Goal: Information Seeking & Learning: Check status

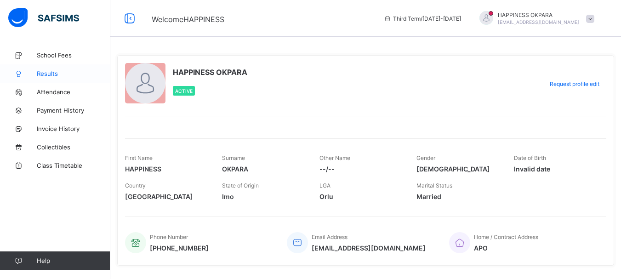
click at [62, 73] on span "Results" at bounding box center [73, 73] width 73 height 7
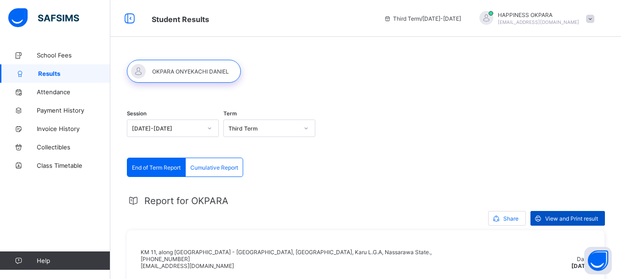
click at [584, 218] on span "View and Print result" at bounding box center [571, 218] width 53 height 7
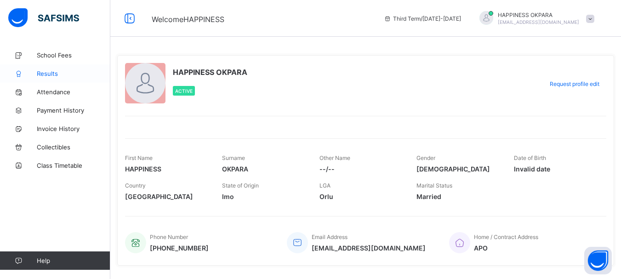
click at [54, 74] on span "Results" at bounding box center [73, 73] width 73 height 7
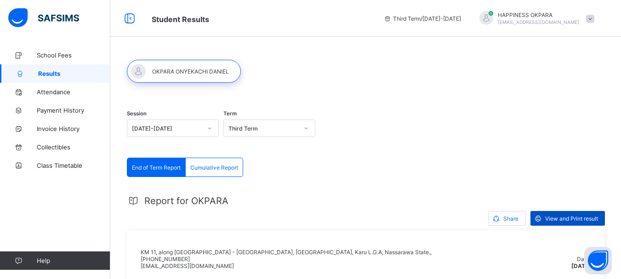
click at [590, 215] on span "View and Print result" at bounding box center [571, 218] width 53 height 7
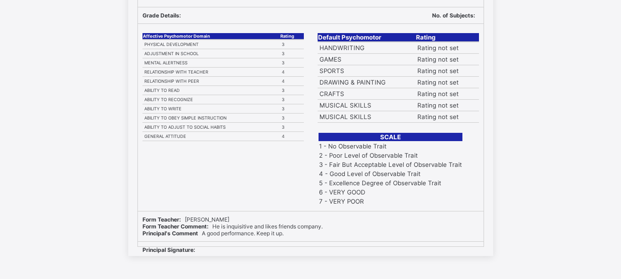
scroll to position [71, 0]
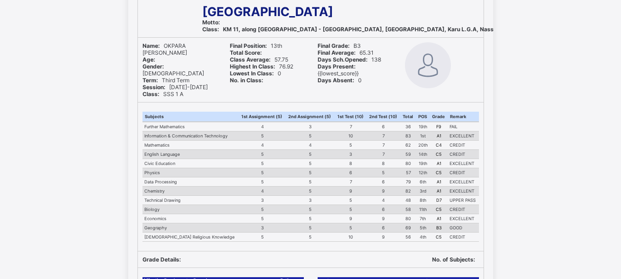
drag, startPoint x: 165, startPoint y: 16, endPoint x: 158, endPoint y: 12, distance: 7.6
click at [158, 12] on div at bounding box center [165, 19] width 55 height 38
drag, startPoint x: 479, startPoint y: 46, endPoint x: 532, endPoint y: 0, distance: 70.0
click at [532, 0] on div "Zinaria International School Motto: Class: KM 11, along Abuja - Keffi Expresswa…" at bounding box center [310, 245] width 621 height 510
drag, startPoint x: 362, startPoint y: 0, endPoint x: 153, endPoint y: 10, distance: 208.8
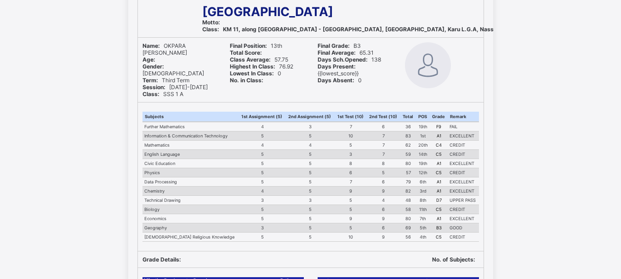
click at [90, 41] on div "Zinaria International School Motto: Class: KM 11, along Abuja - Keffi Expresswa…" at bounding box center [310, 245] width 621 height 510
